Goal: Information Seeking & Learning: Learn about a topic

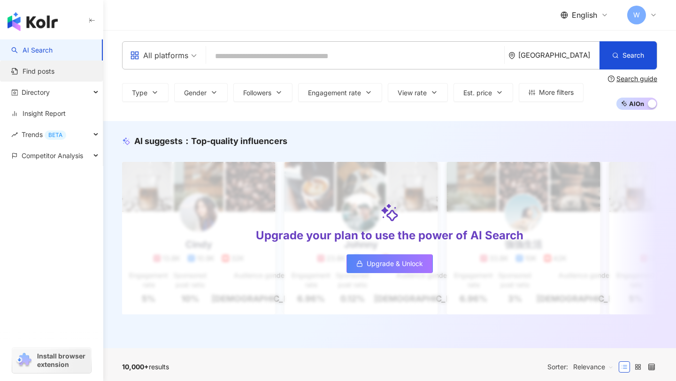
click at [54, 70] on link "Find posts" at bounding box center [32, 71] width 43 height 9
click at [39, 71] on link "Find posts" at bounding box center [32, 71] width 43 height 9
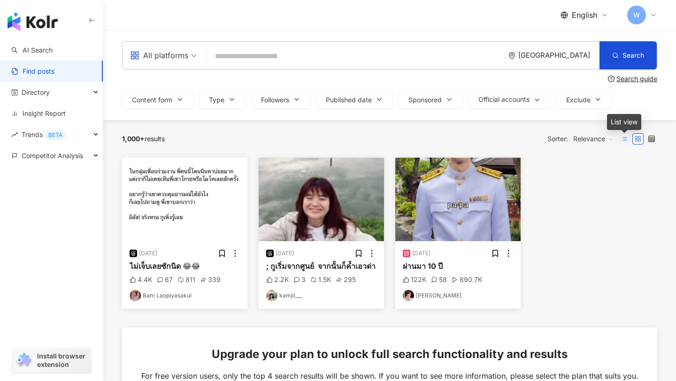
click at [625, 138] on line at bounding box center [626, 138] width 4 height 0
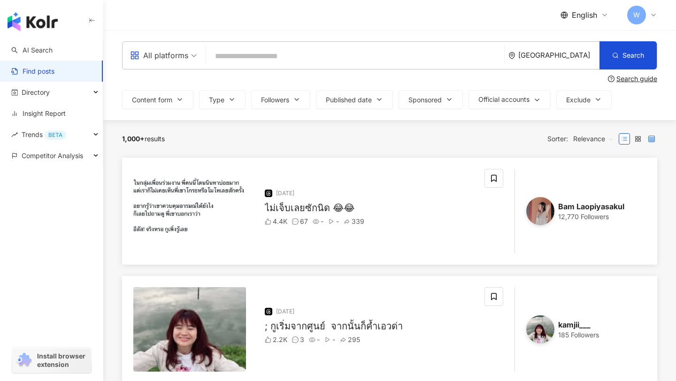
click at [653, 144] on label at bounding box center [651, 138] width 11 height 11
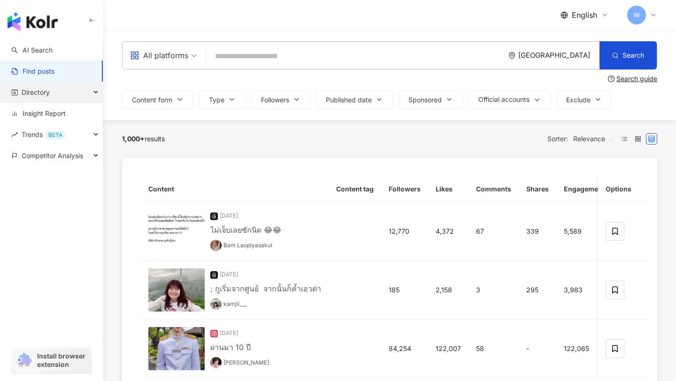
click at [51, 91] on div "Directory" at bounding box center [51, 92] width 103 height 21
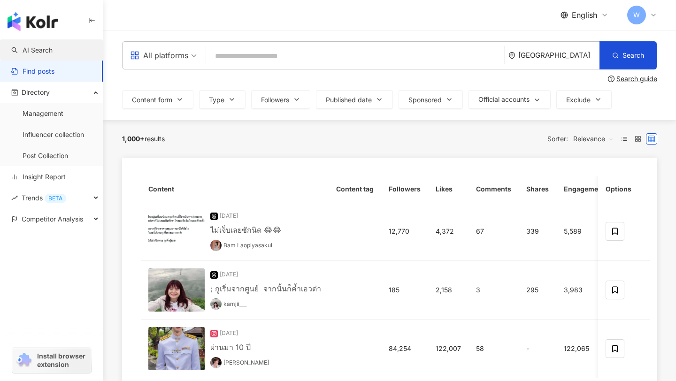
click at [44, 54] on link "AI Search" at bounding box center [31, 50] width 41 height 9
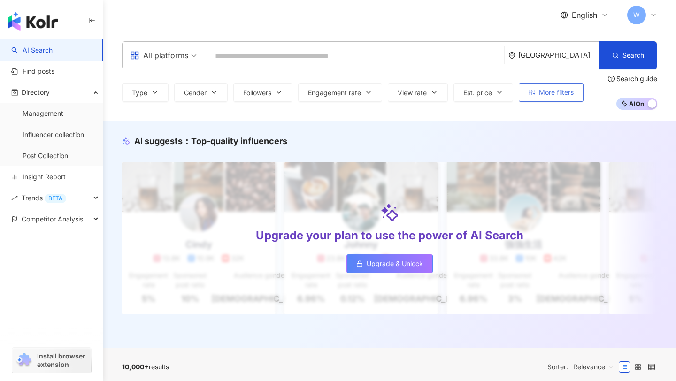
click at [552, 92] on span "More filters" at bounding box center [556, 93] width 35 height 8
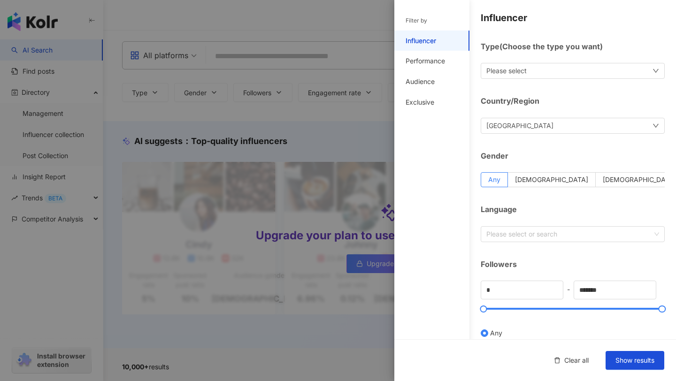
click at [246, 231] on div at bounding box center [338, 190] width 676 height 381
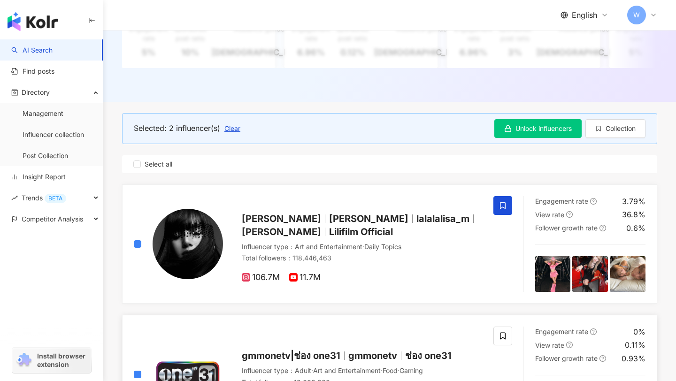
scroll to position [249, 0]
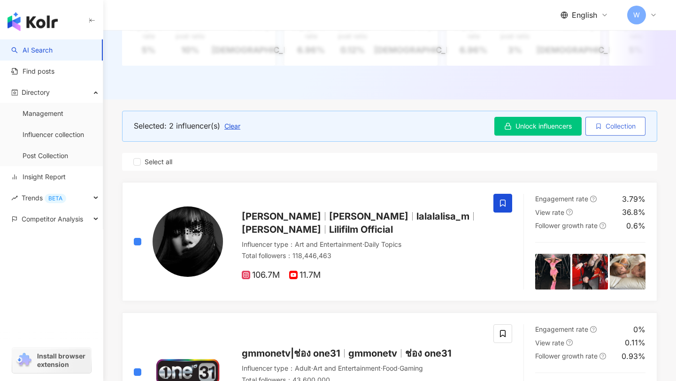
click at [608, 130] on button "Collection" at bounding box center [616, 126] width 60 height 19
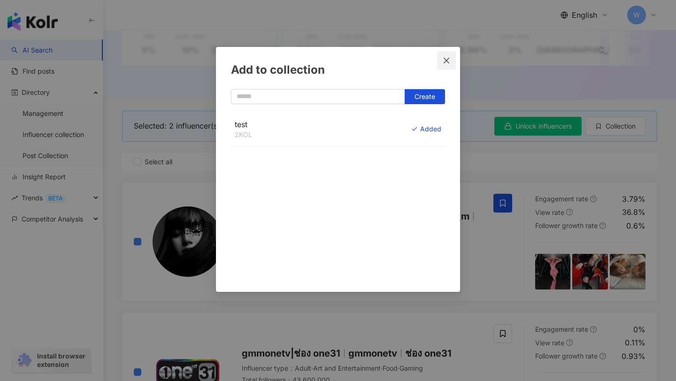
click at [447, 67] on button "Close" at bounding box center [446, 60] width 19 height 19
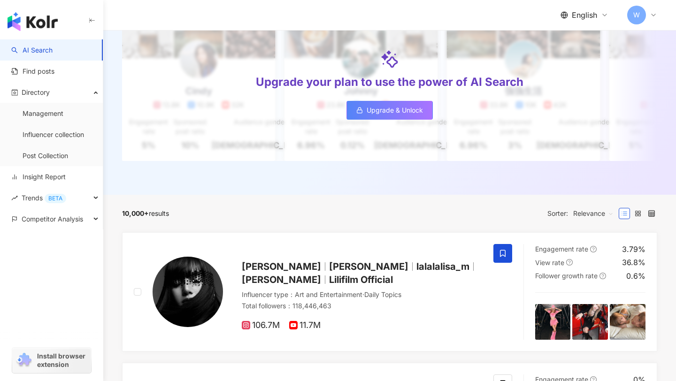
scroll to position [156, 0]
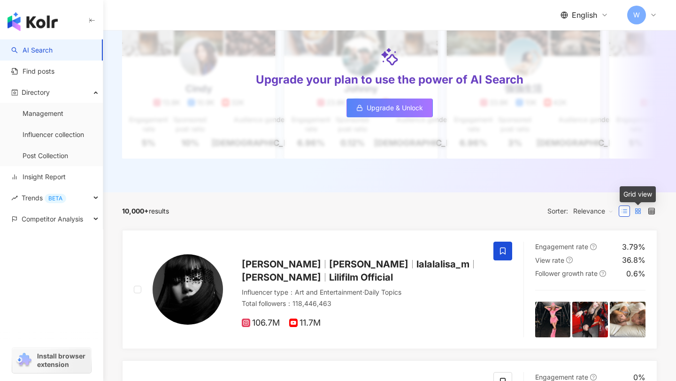
click at [638, 214] on icon at bounding box center [638, 211] width 7 height 7
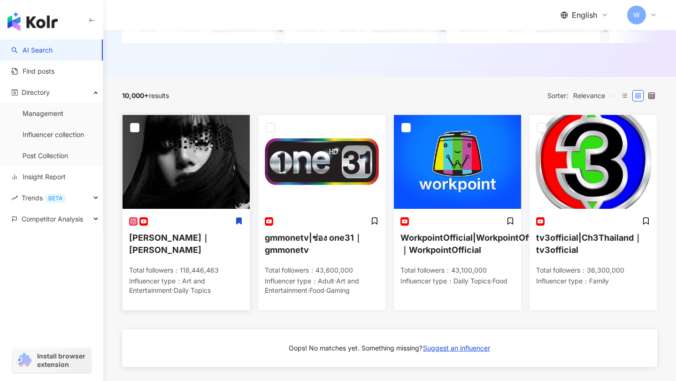
scroll to position [283, 0]
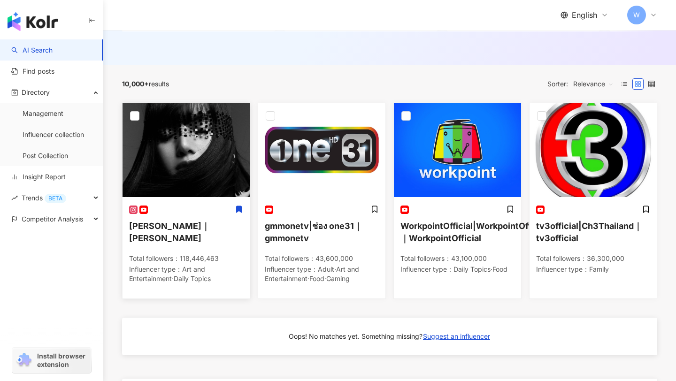
click at [140, 120] on img at bounding box center [186, 150] width 127 height 94
click at [654, 82] on icon at bounding box center [652, 84] width 7 height 7
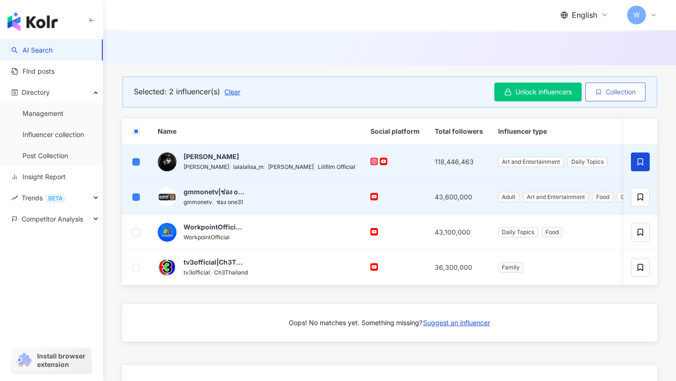
click at [610, 89] on span "Collection" at bounding box center [621, 92] width 30 height 8
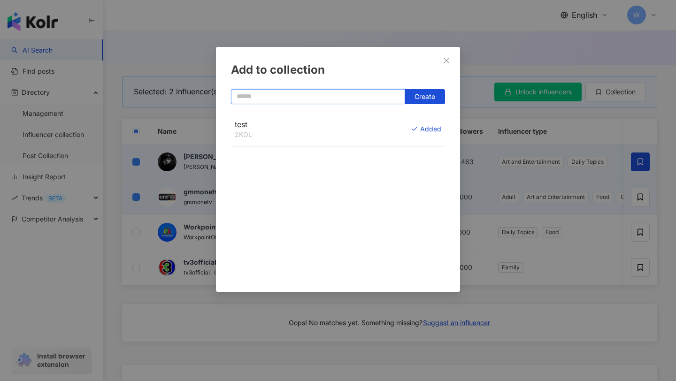
click at [339, 91] on input "text" at bounding box center [318, 96] width 174 height 15
click at [445, 60] on icon "close" at bounding box center [447, 61] width 8 height 8
